Goal: Task Accomplishment & Management: Manage account settings

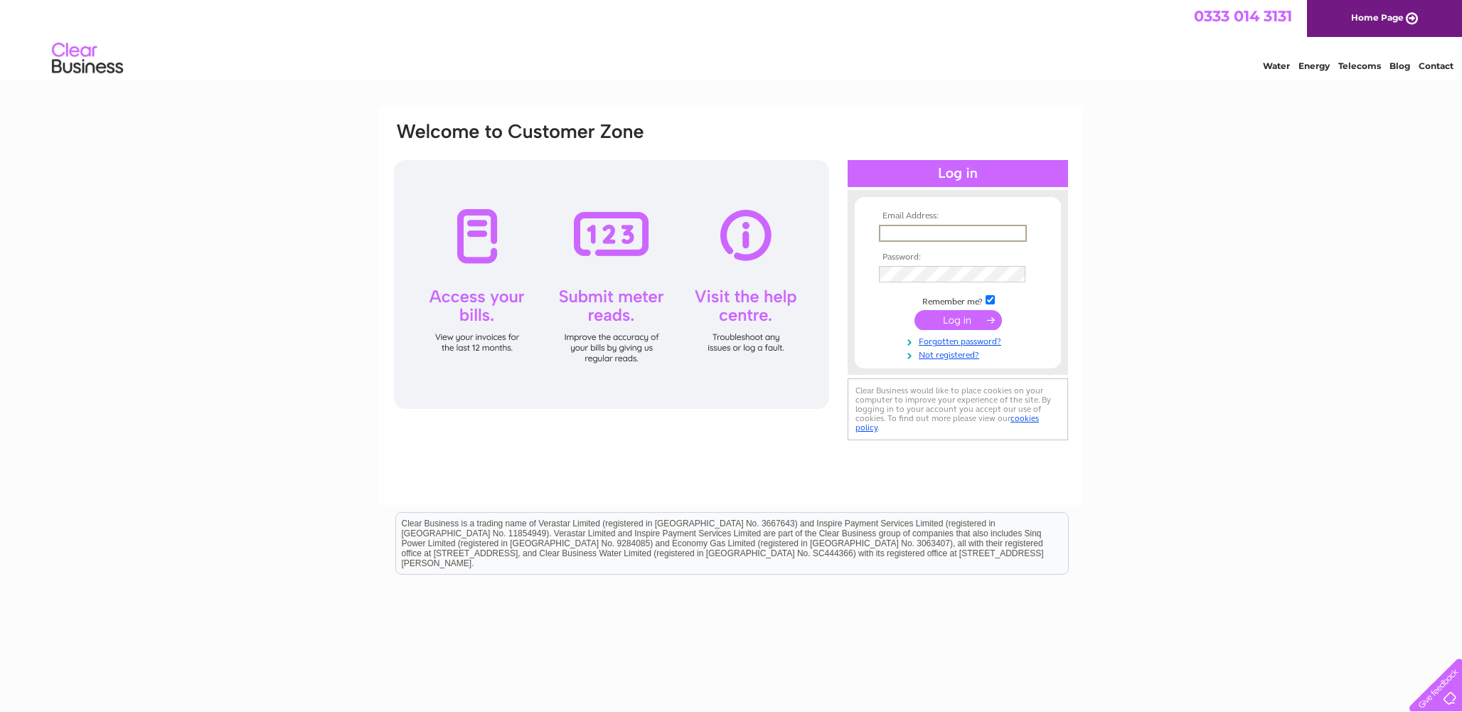
type input "annabellesnursery@gmail.com"
click at [958, 319] on input "submit" at bounding box center [958, 320] width 87 height 20
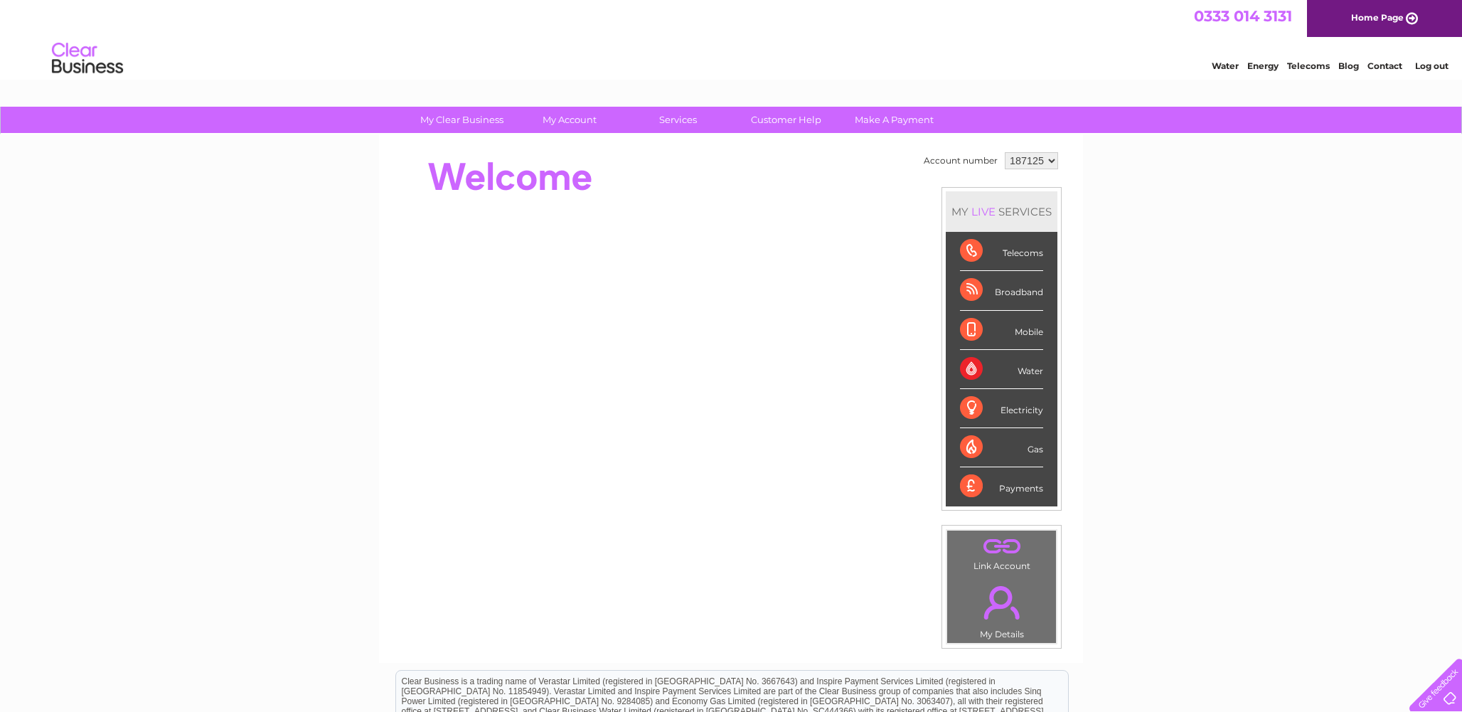
click at [975, 253] on div "Telecoms" at bounding box center [1001, 251] width 83 height 39
click at [1026, 253] on div "Telecoms" at bounding box center [1001, 251] width 83 height 39
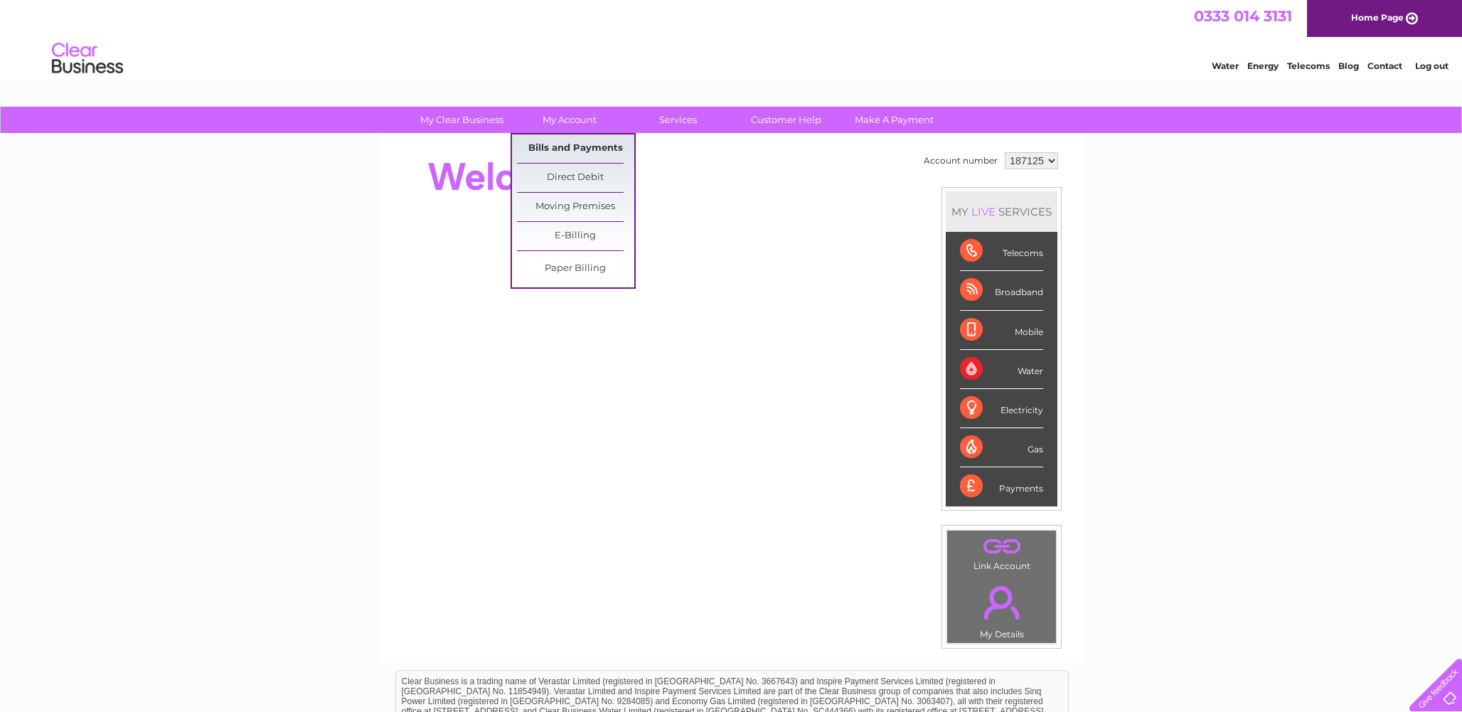
click at [558, 151] on link "Bills and Payments" at bounding box center [575, 148] width 117 height 28
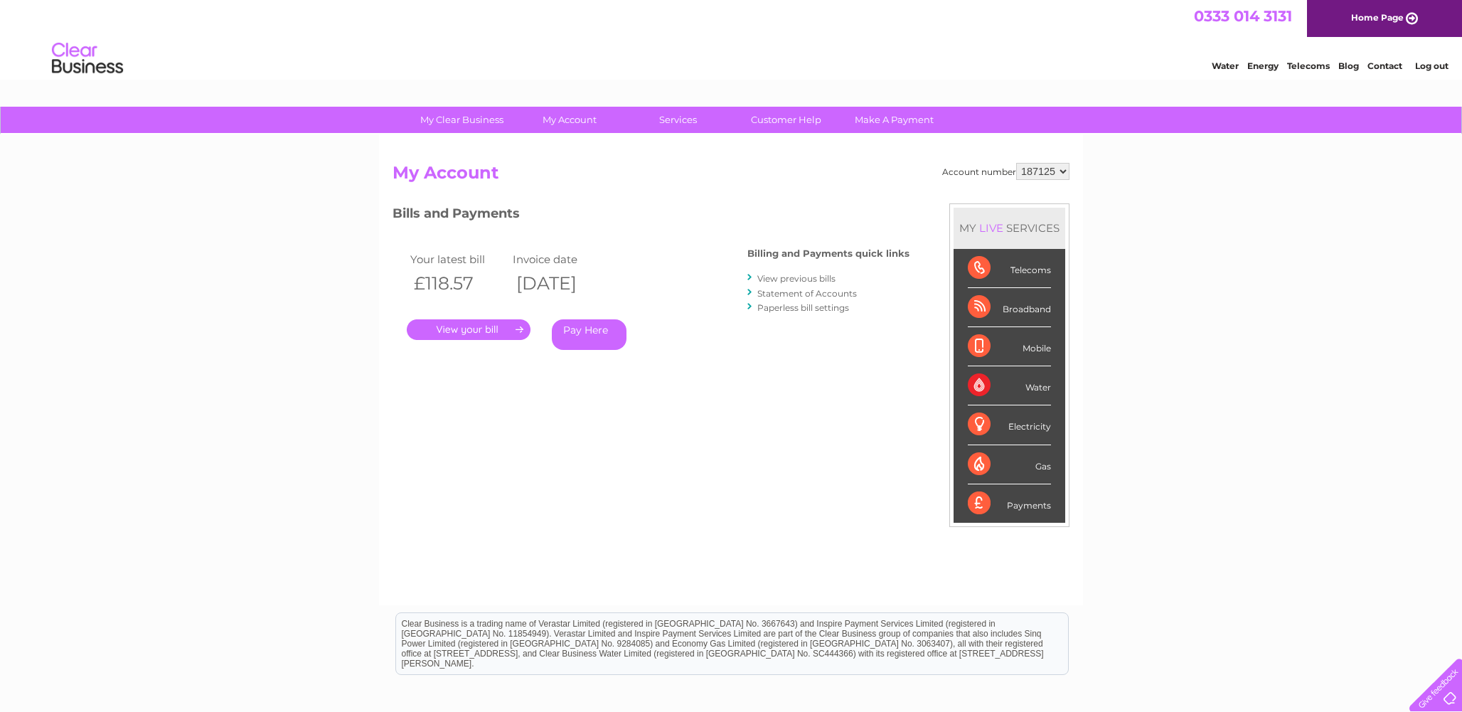
click at [456, 331] on link "." at bounding box center [469, 329] width 124 height 21
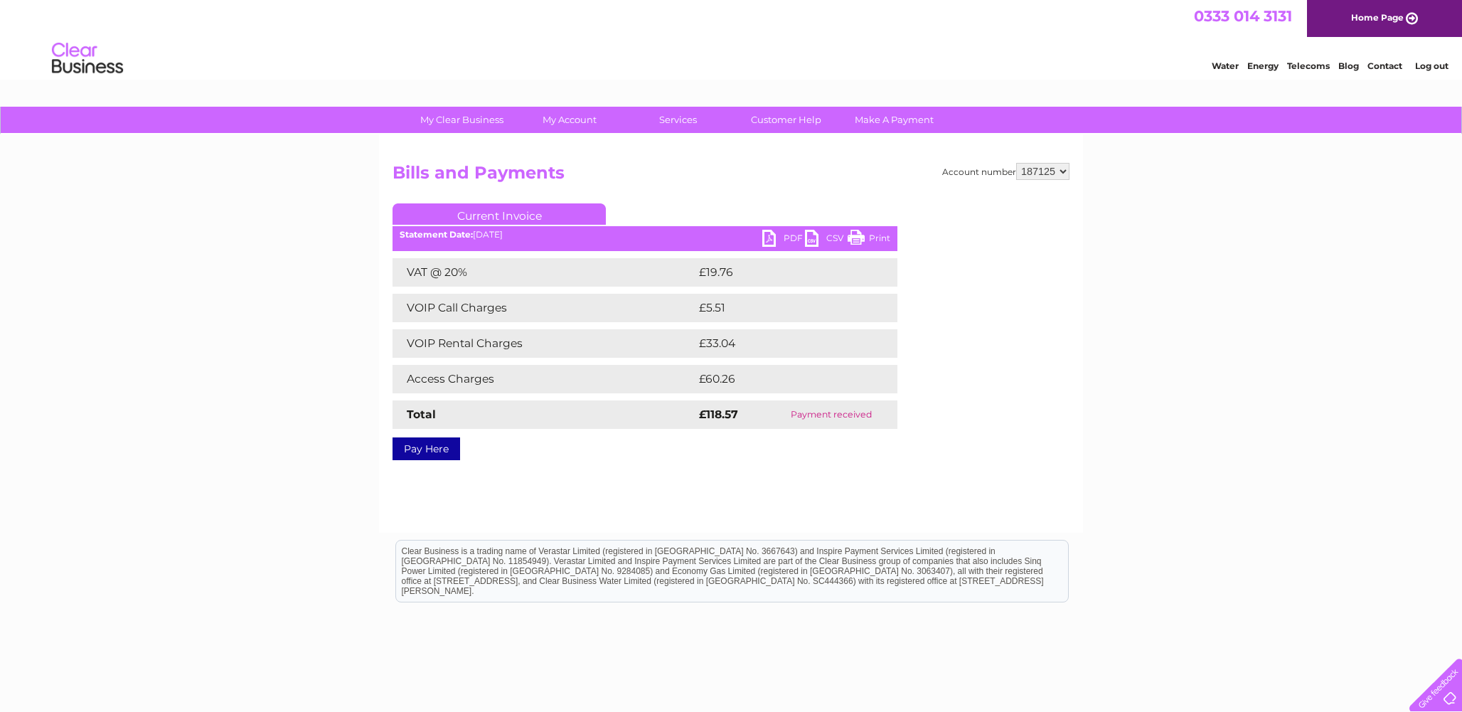
click at [784, 238] on link "PDF" at bounding box center [783, 240] width 43 height 21
